Goal: Check status

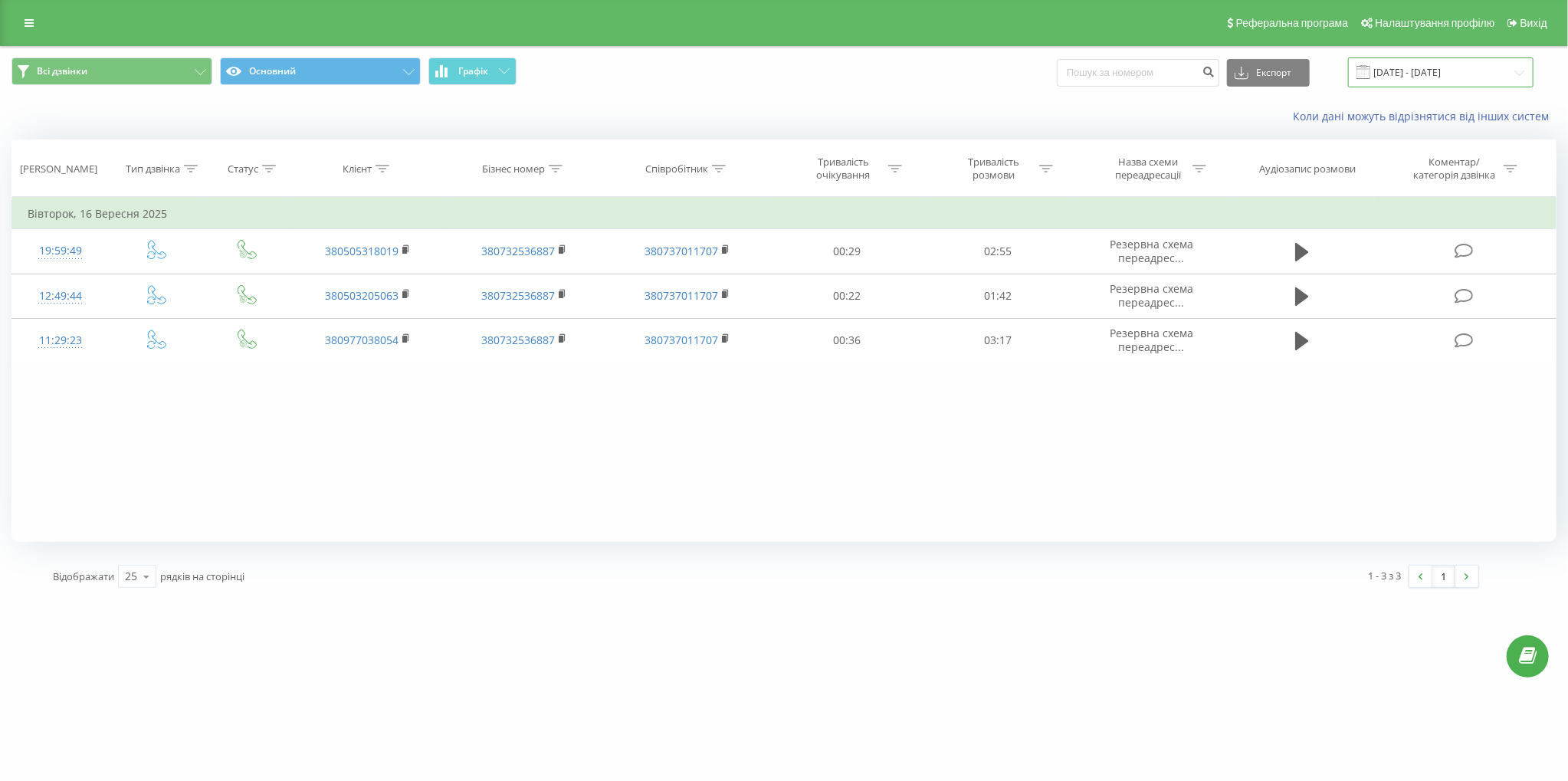
click at [1442, 70] on input "[DATE] - [DATE]" at bounding box center [1440, 72] width 186 height 30
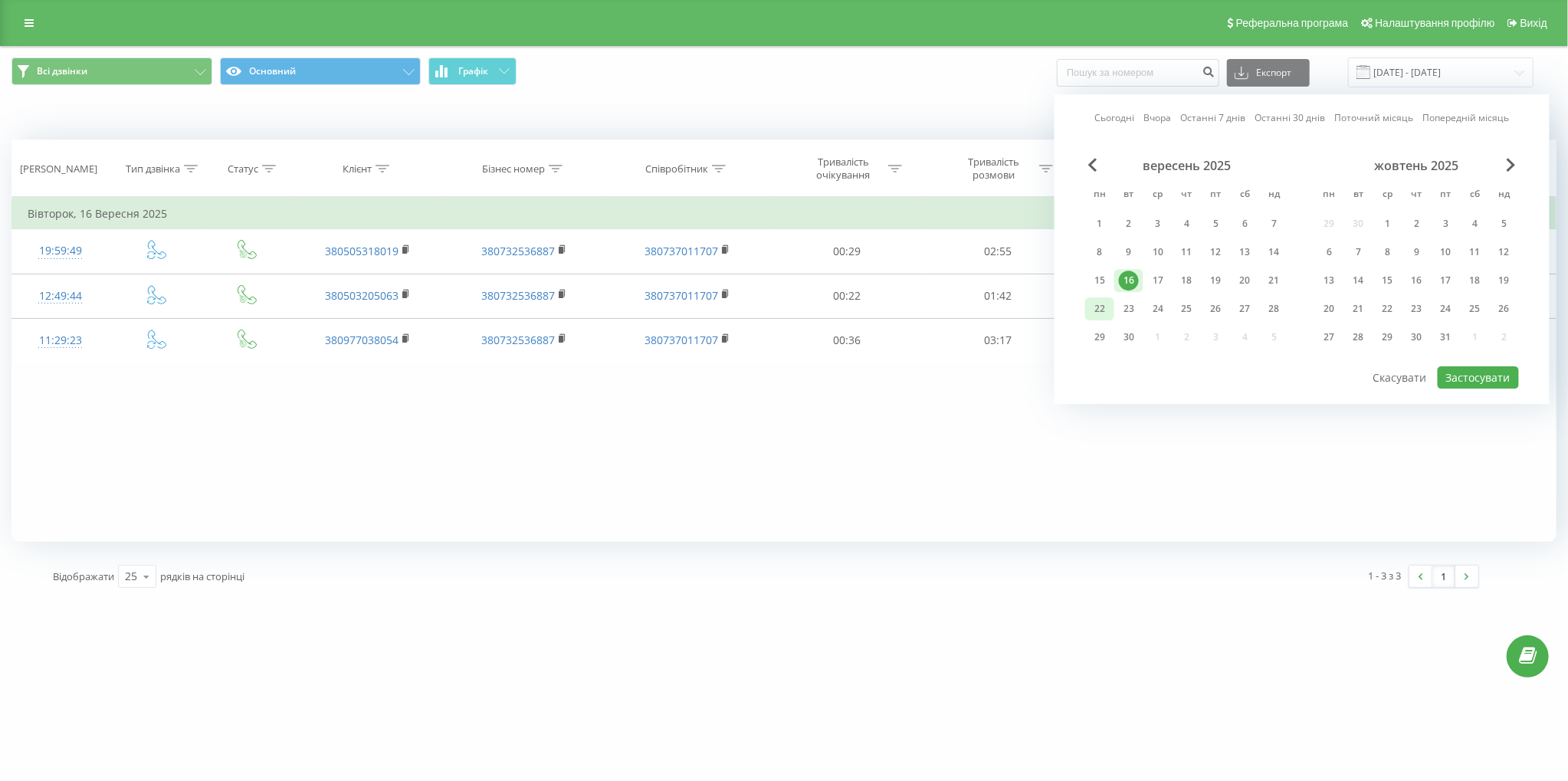
click at [1098, 307] on div "22" at bounding box center [1100, 310] width 20 height 20
click at [1465, 370] on button "Застосувати" at bounding box center [1478, 377] width 81 height 22
type input "[DATE] - [DATE]"
